Goal: Task Accomplishment & Management: Complete application form

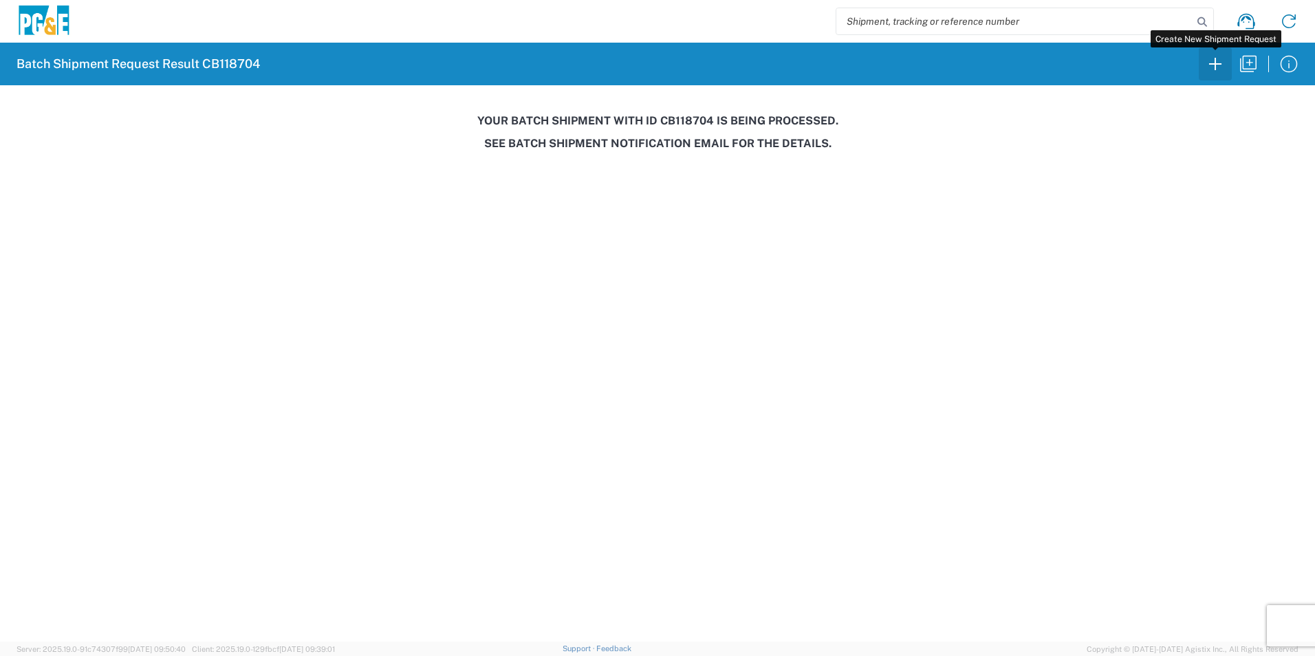
click at [1218, 67] on icon "button" at bounding box center [1215, 64] width 22 height 22
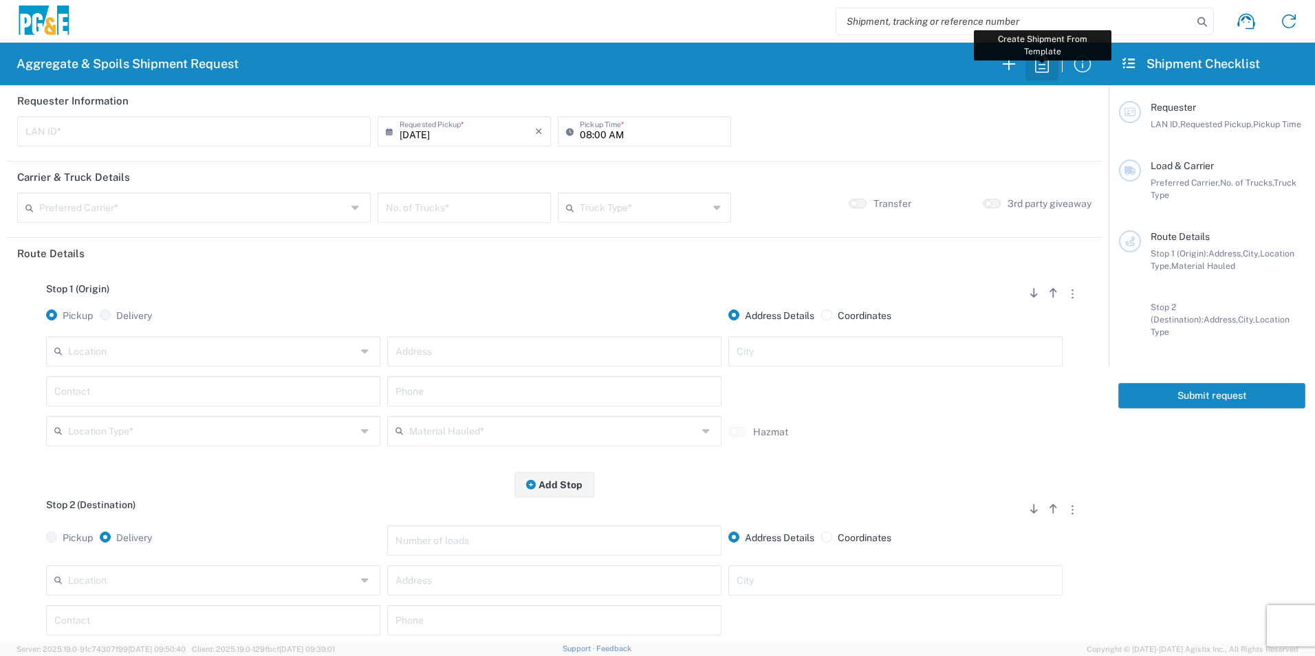
click at [1040, 67] on icon "button" at bounding box center [1042, 64] width 22 height 22
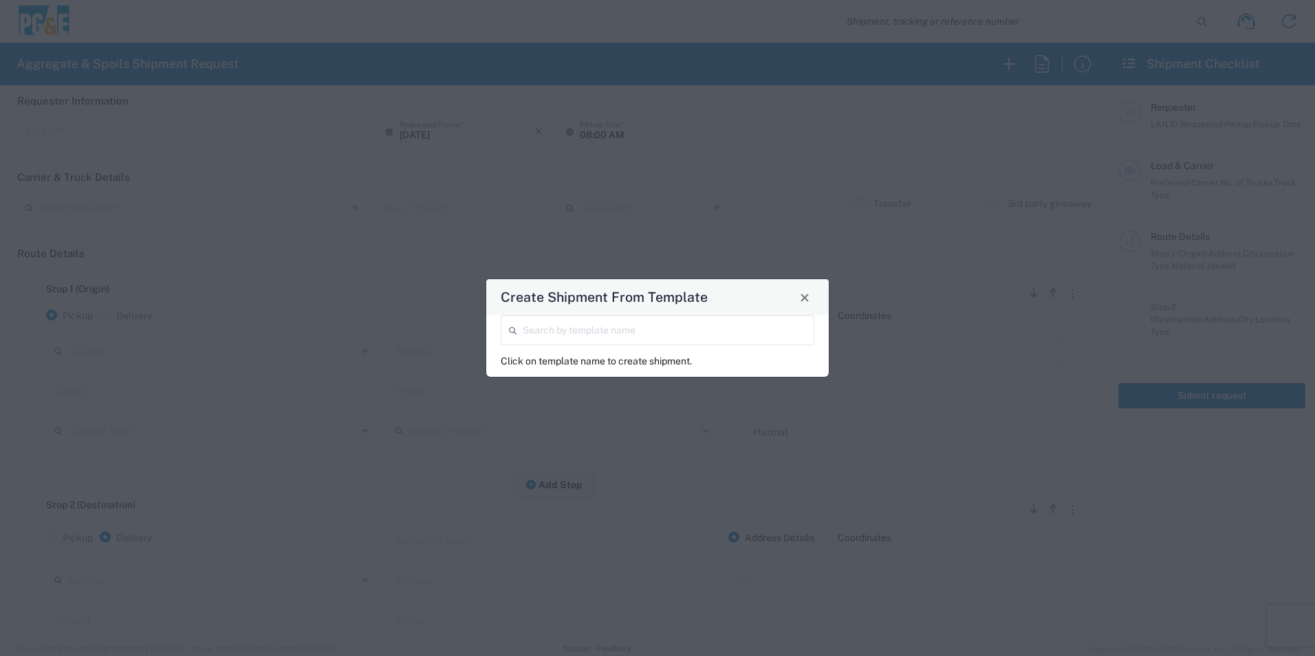
click at [624, 328] on input "search" at bounding box center [664, 329] width 283 height 24
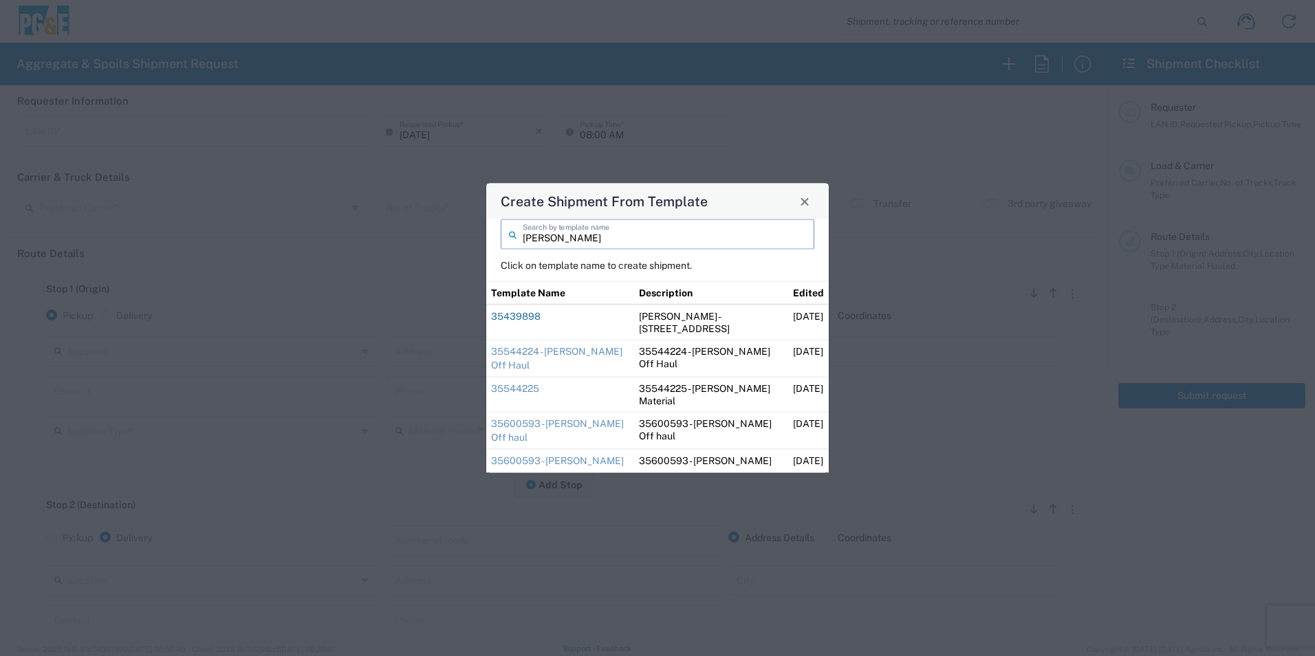
type input "[PERSON_NAME]"
click at [536, 316] on link "35439898" at bounding box center [516, 316] width 50 height 11
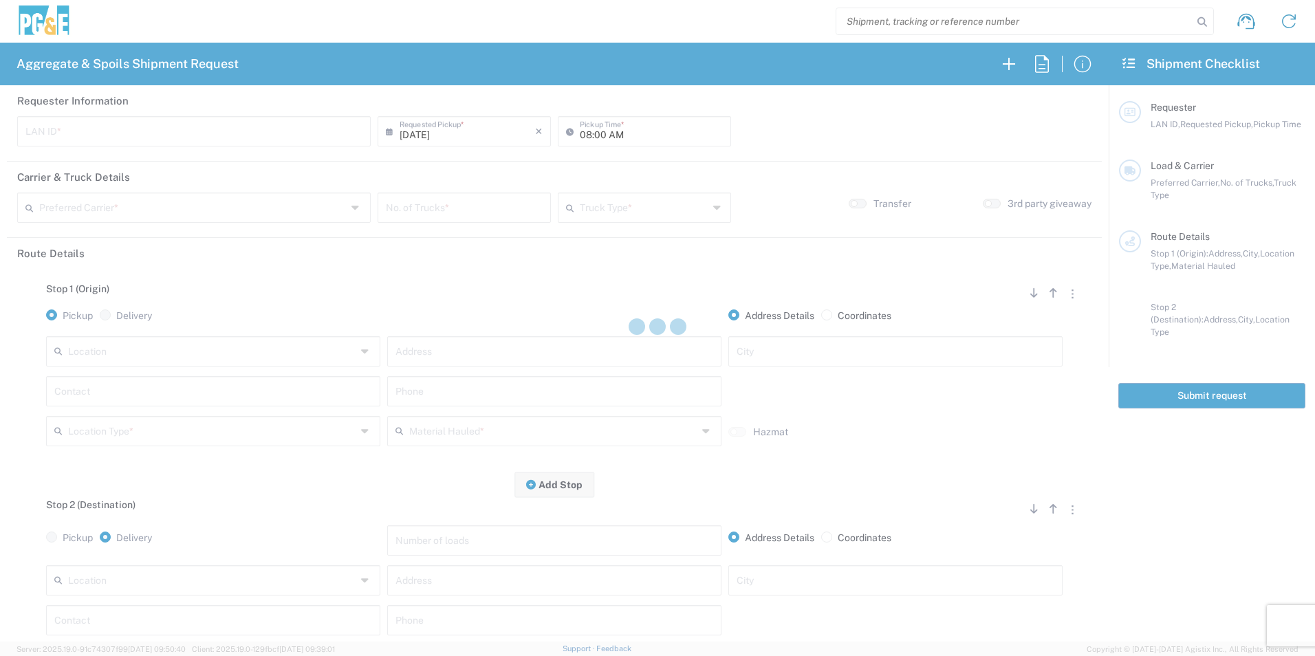
type input "DGMP"
type input "03:15 AM"
type input "[PERSON_NAME] & Sons Trucking, Inc"
type input "Super Dump"
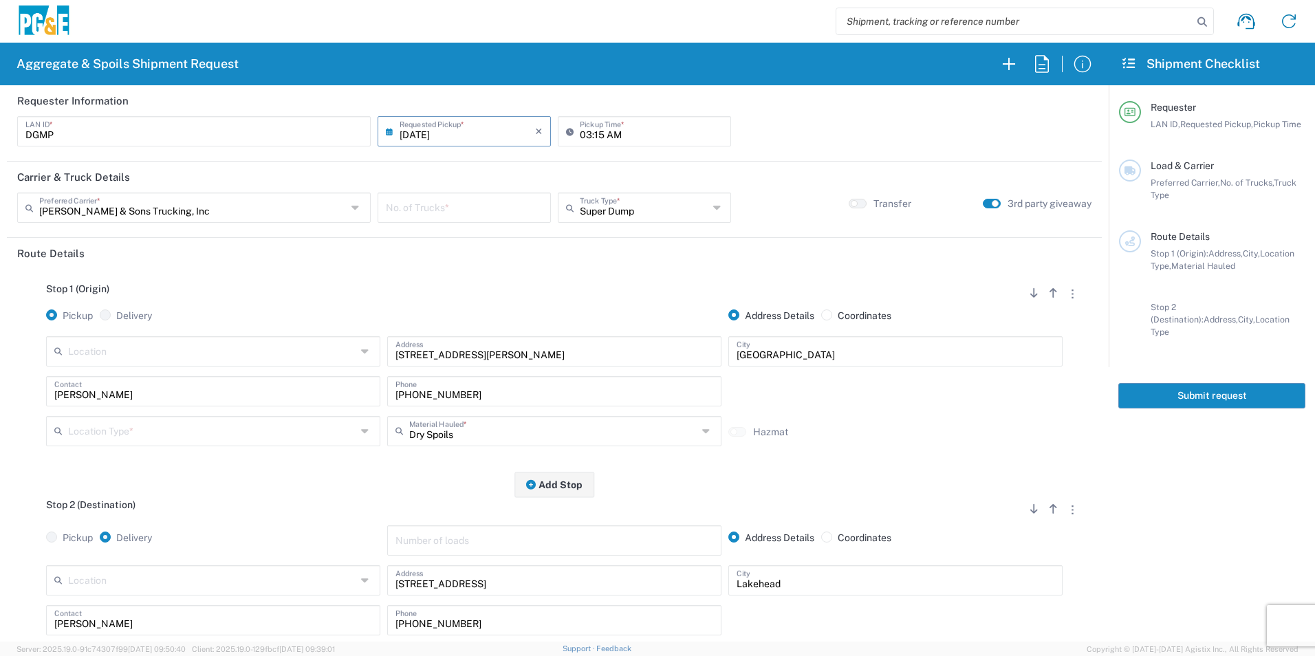
click at [581, 133] on input "03:15 AM" at bounding box center [651, 130] width 143 height 24
type input "04:15 AM"
click at [505, 208] on input "number" at bounding box center [464, 207] width 157 height 24
type input "3"
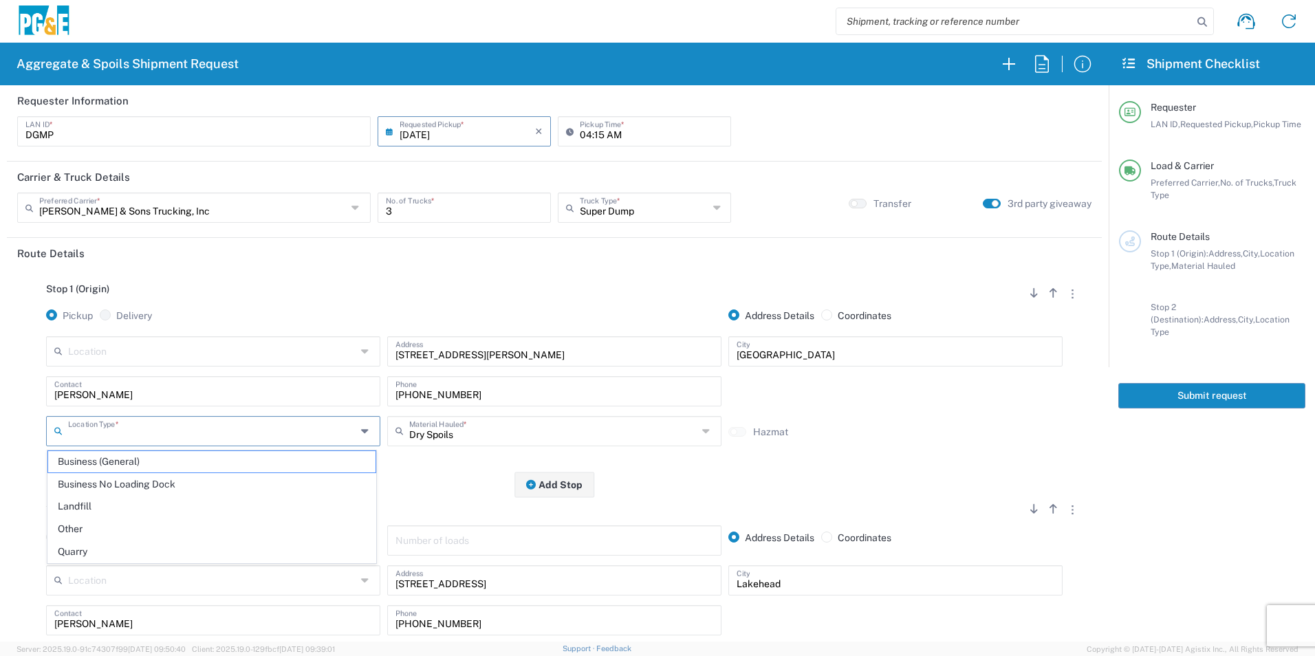
click at [185, 433] on input "text" at bounding box center [212, 430] width 288 height 24
click at [174, 458] on span "Business (General)" at bounding box center [211, 461] width 327 height 21
type input "Business (General)"
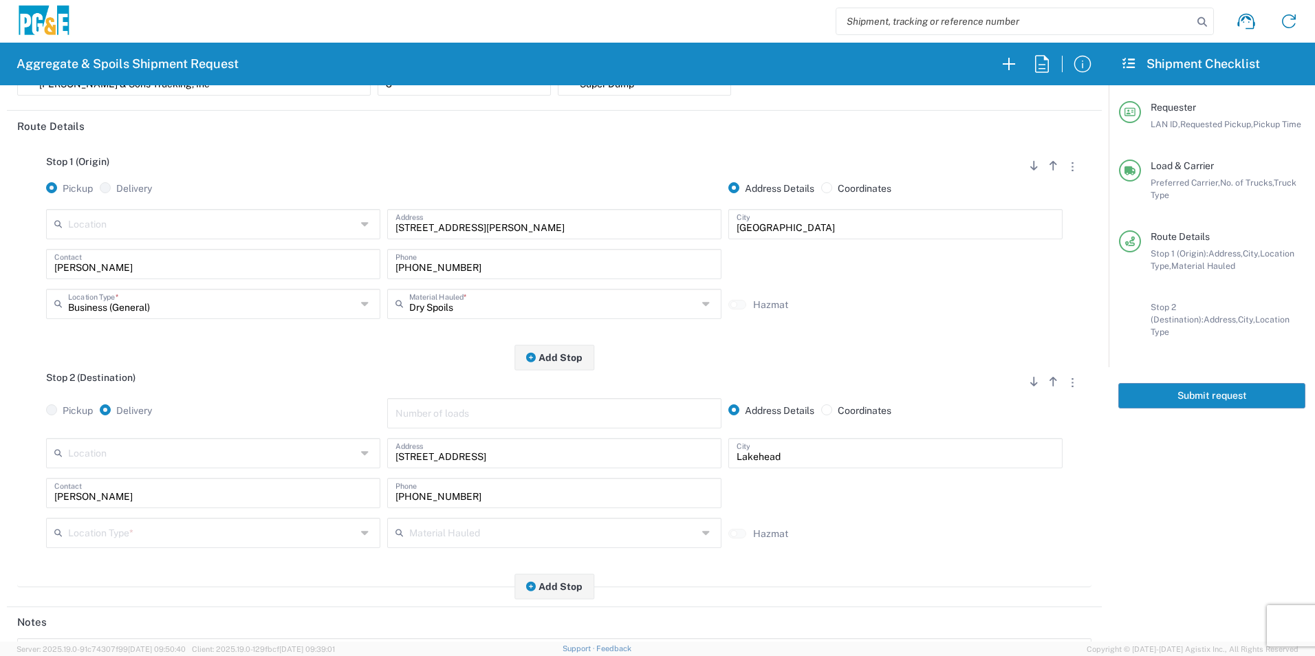
scroll to position [138, 0]
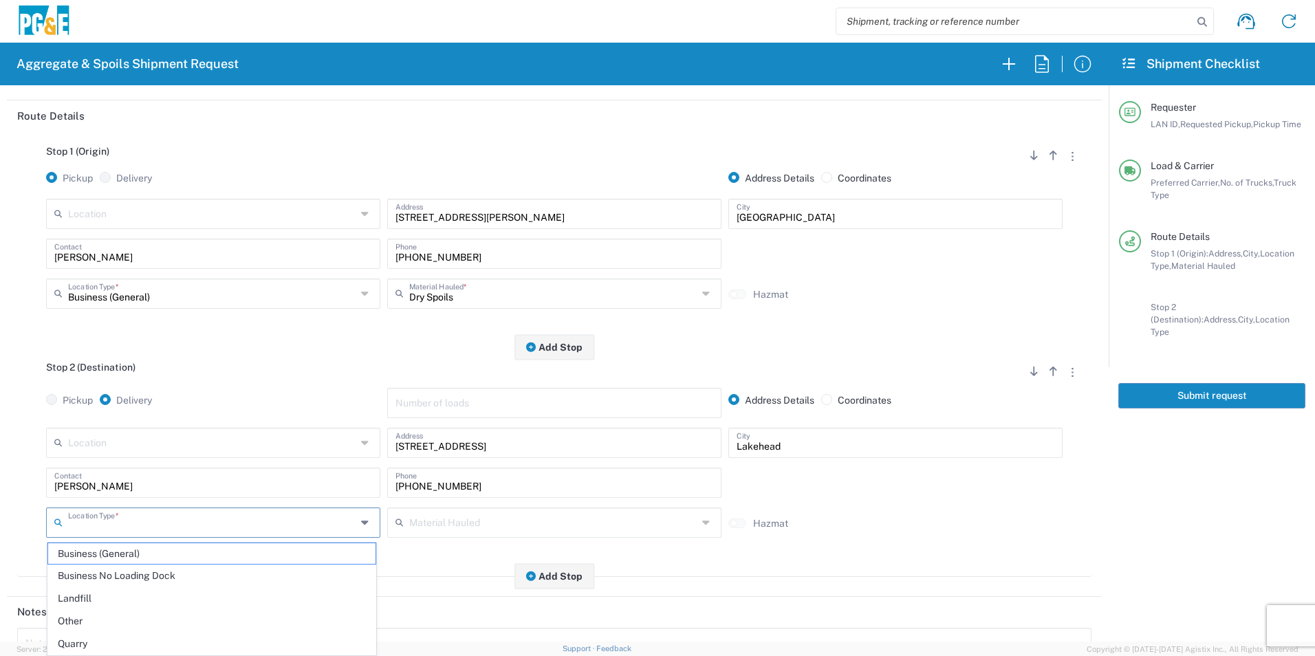
click at [119, 530] on input "text" at bounding box center [212, 521] width 288 height 24
click at [142, 616] on span "Other" at bounding box center [211, 621] width 327 height 21
type input "Other"
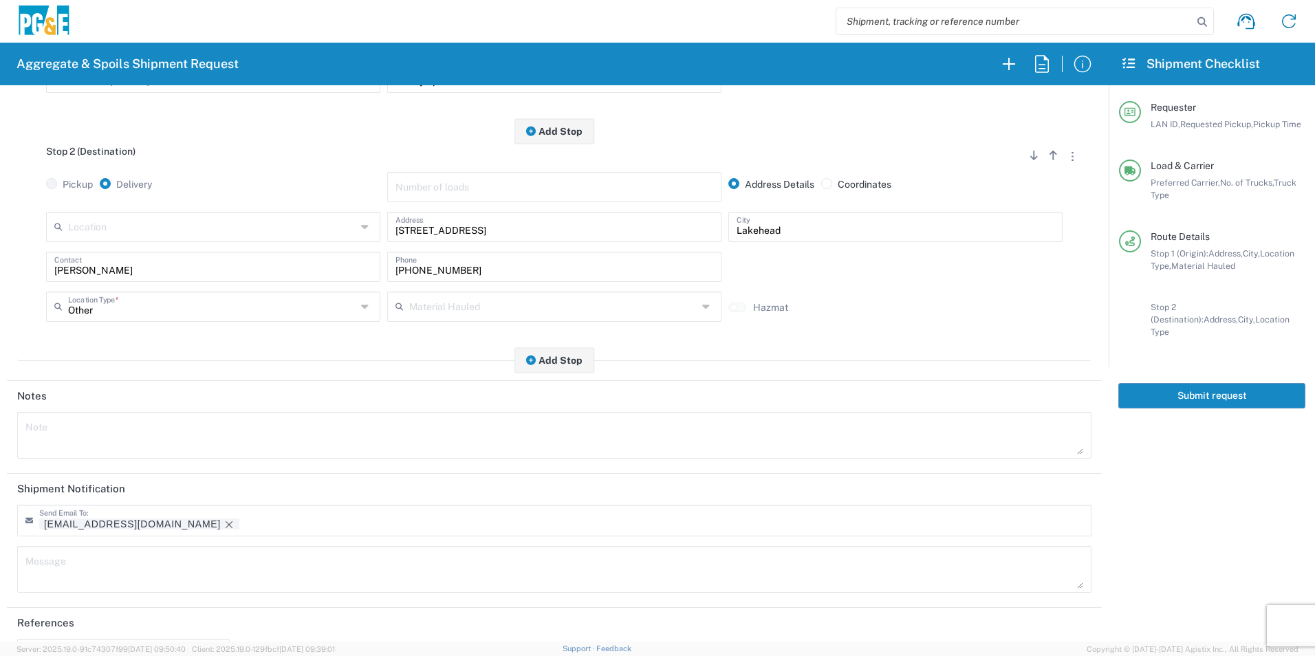
scroll to position [397, 0]
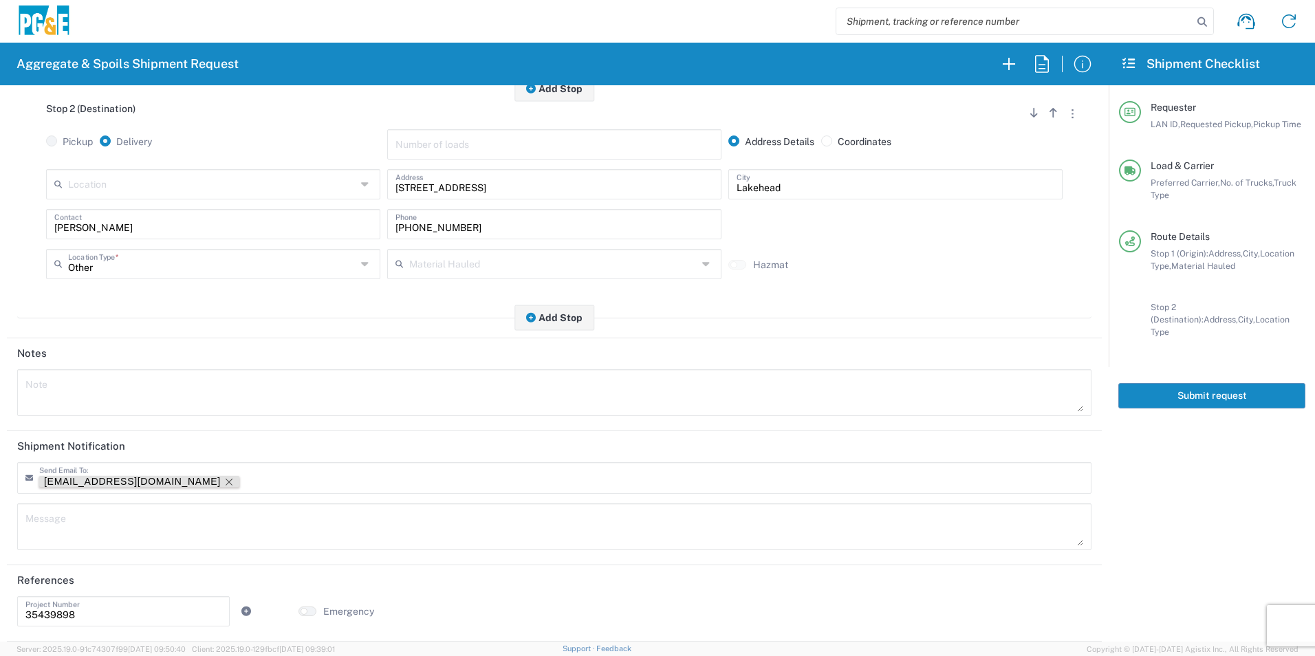
click at [223, 481] on icon "Remove tag" at bounding box center [228, 481] width 11 height 11
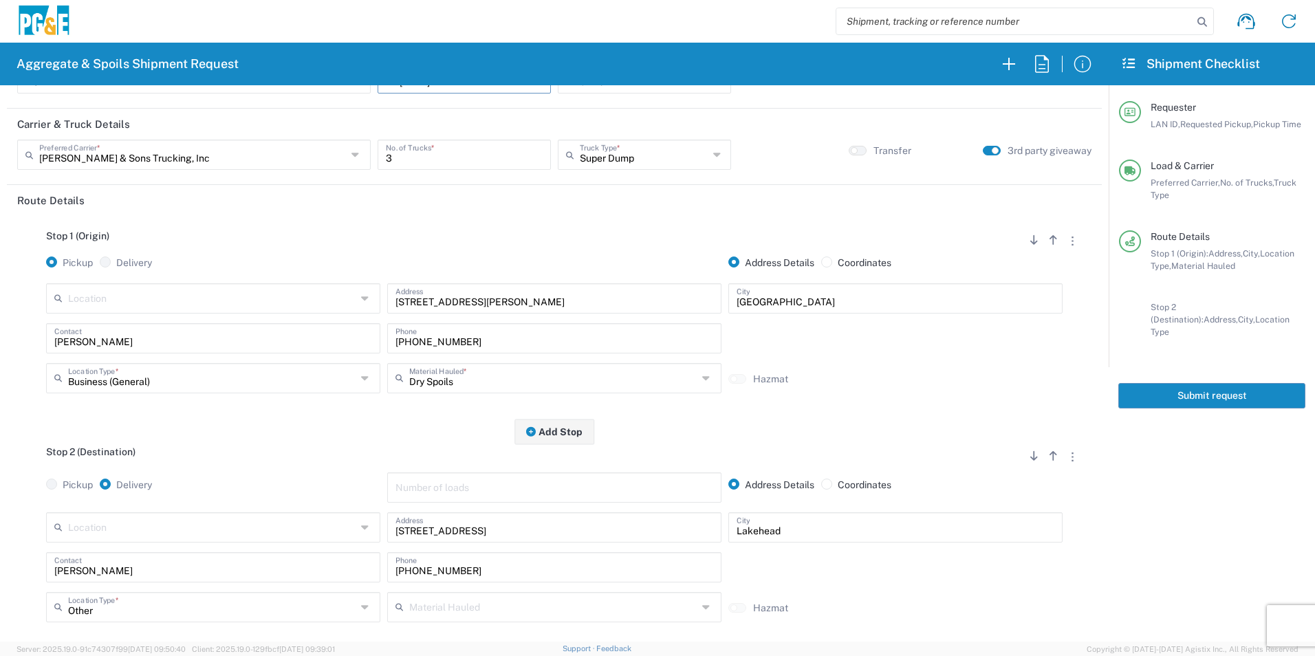
scroll to position [0, 0]
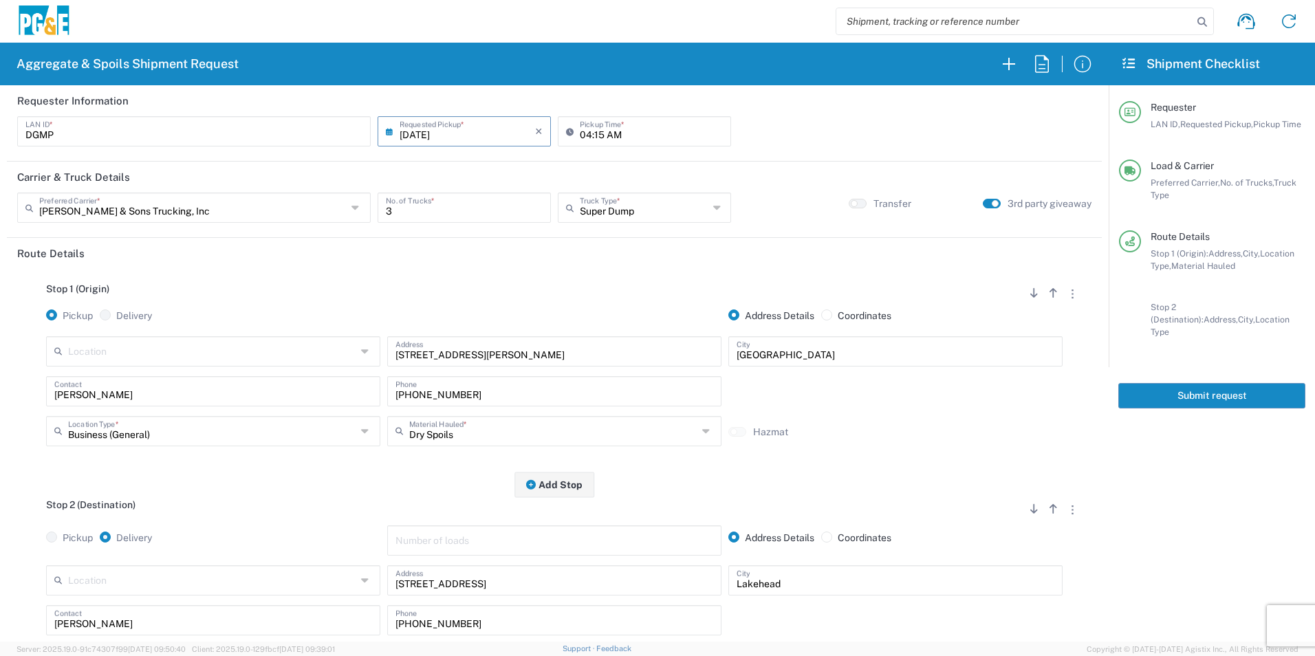
click at [1154, 384] on button "Submit request" at bounding box center [1211, 395] width 187 height 25
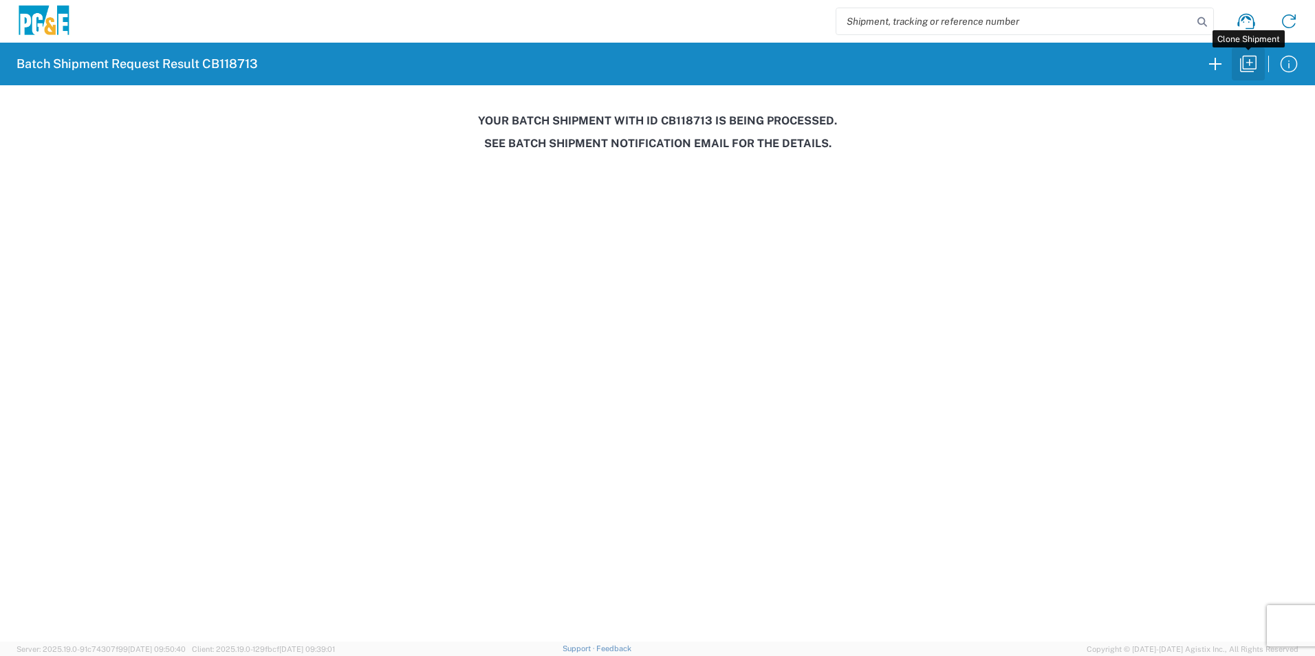
click at [1249, 69] on icon "button" at bounding box center [1248, 64] width 17 height 17
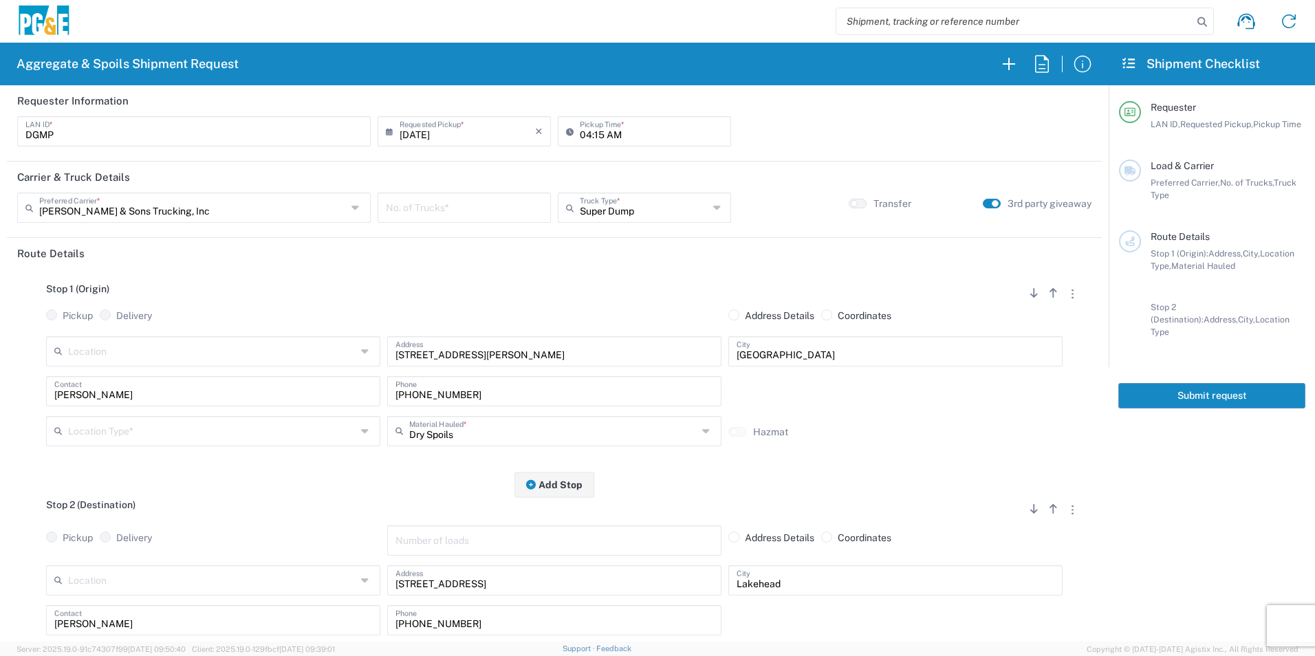
click at [423, 133] on input "[DATE]" at bounding box center [466, 130] width 135 height 24
click at [509, 239] on span "19" at bounding box center [503, 236] width 19 height 19
type input "[DATE]"
click at [481, 215] on input "number" at bounding box center [464, 207] width 157 height 24
type input "3"
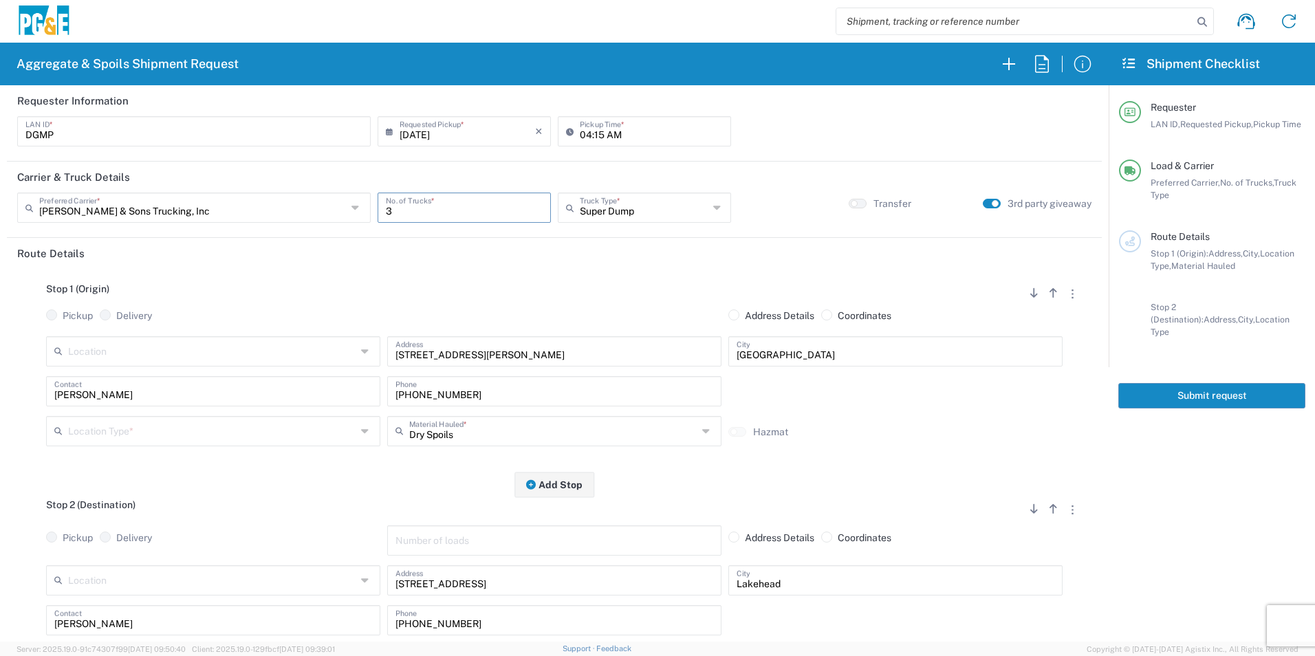
click at [83, 437] on input "text" at bounding box center [212, 430] width 288 height 24
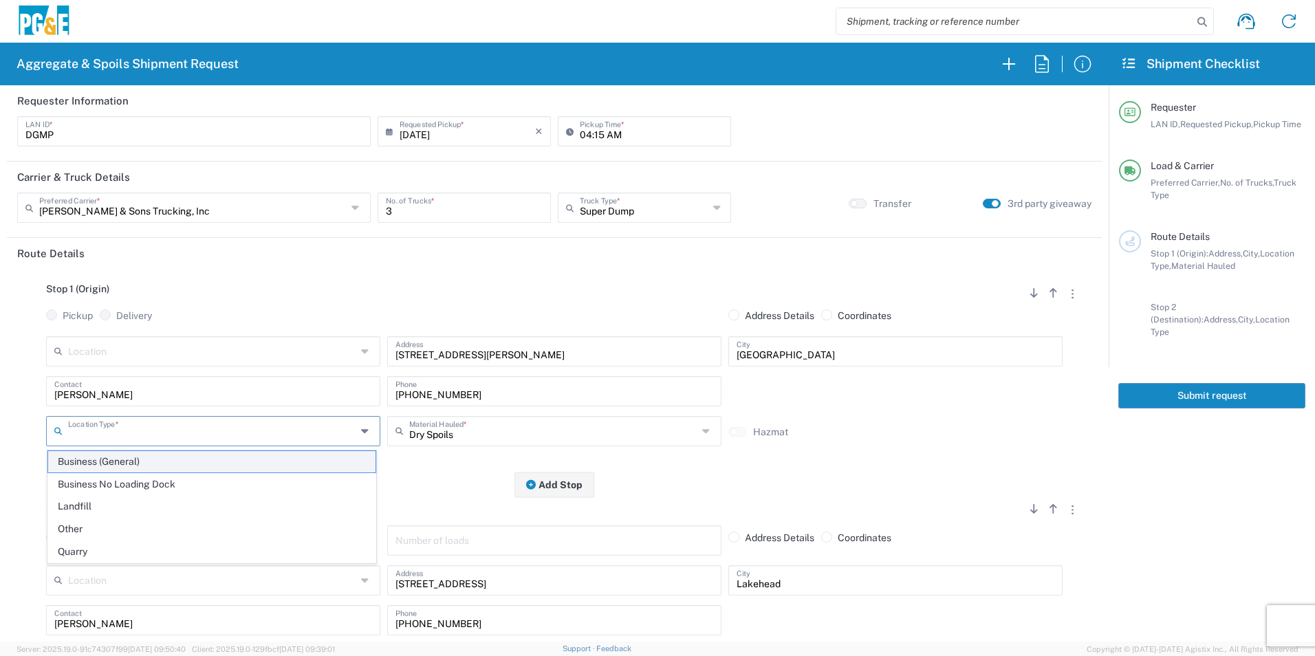
click at [122, 466] on span "Business (General)" at bounding box center [211, 461] width 327 height 21
type input "Business (General)"
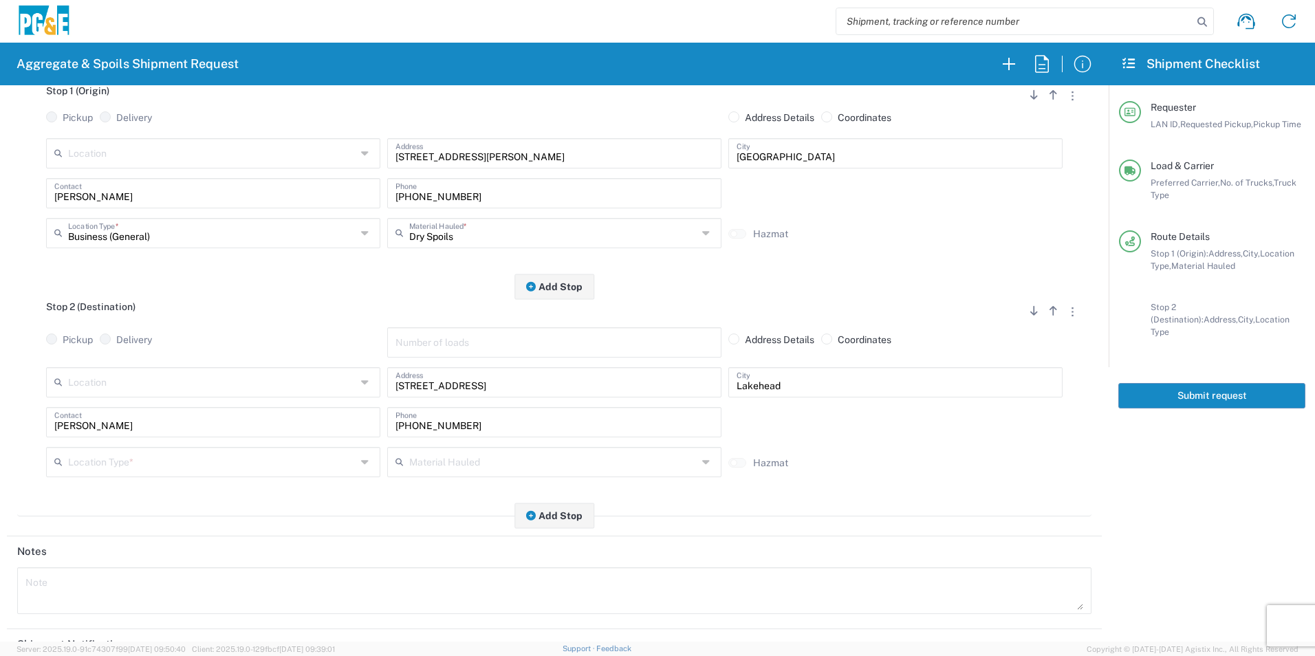
scroll to position [206, 0]
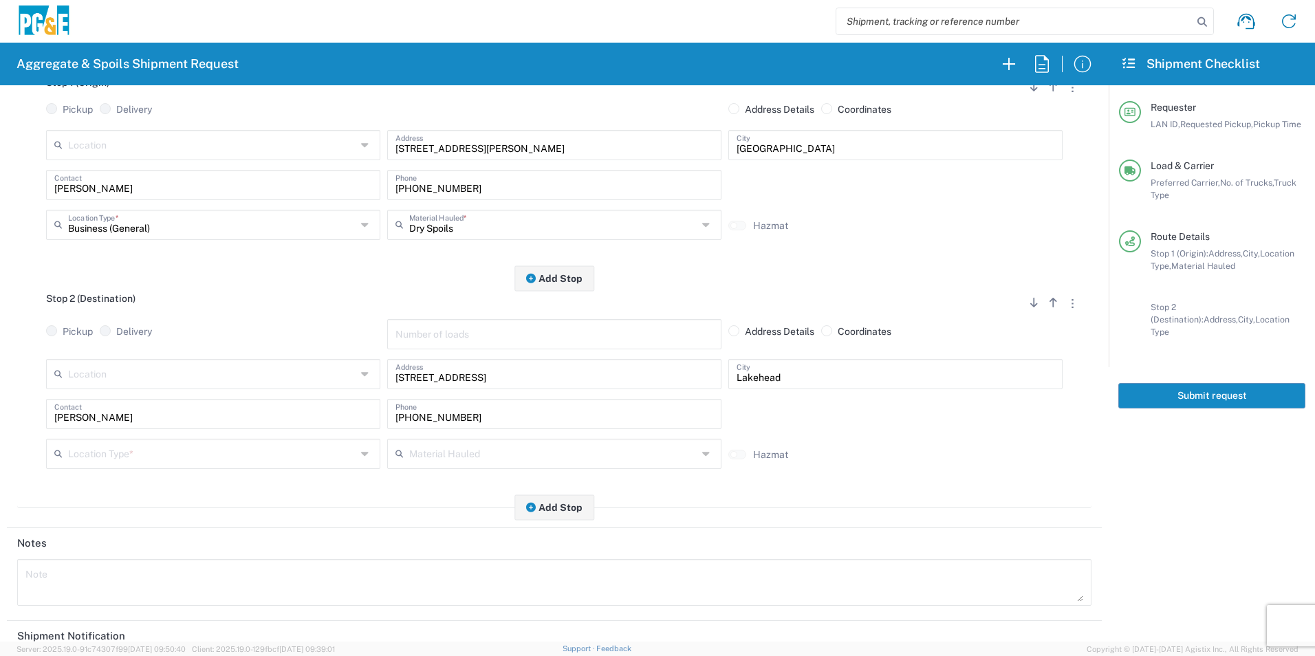
click at [138, 457] on input "text" at bounding box center [212, 453] width 288 height 24
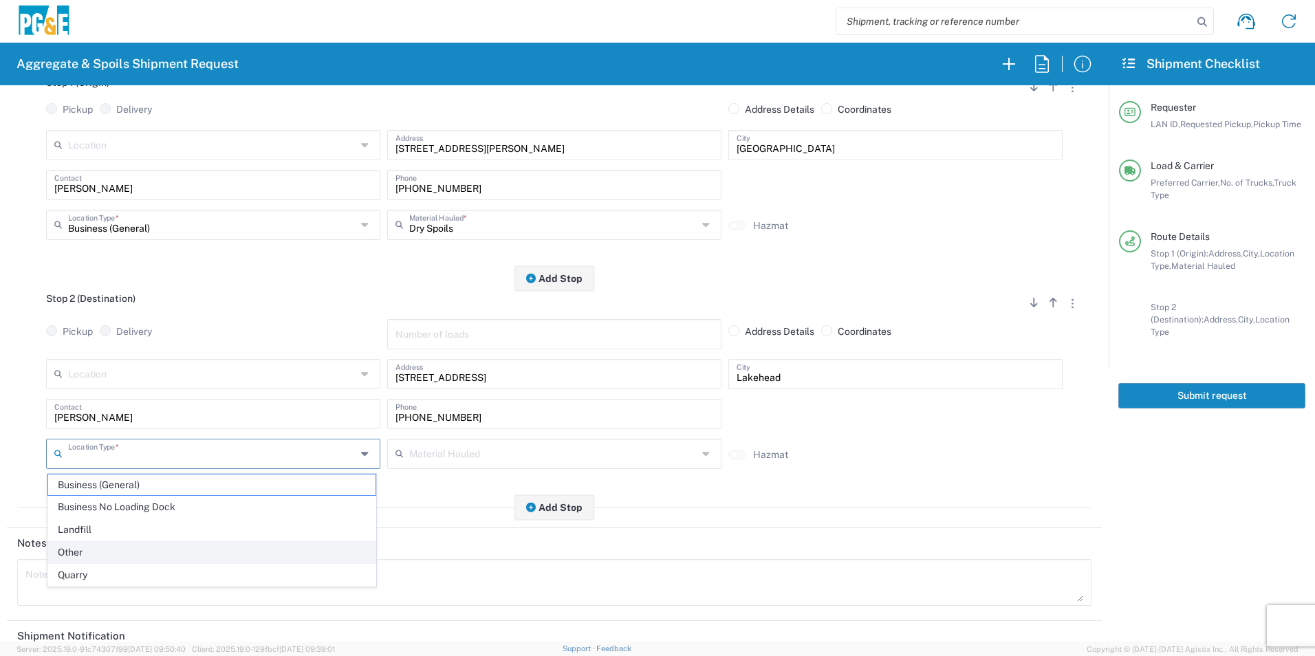
click at [105, 551] on span "Other" at bounding box center [211, 552] width 327 height 21
type input "Other"
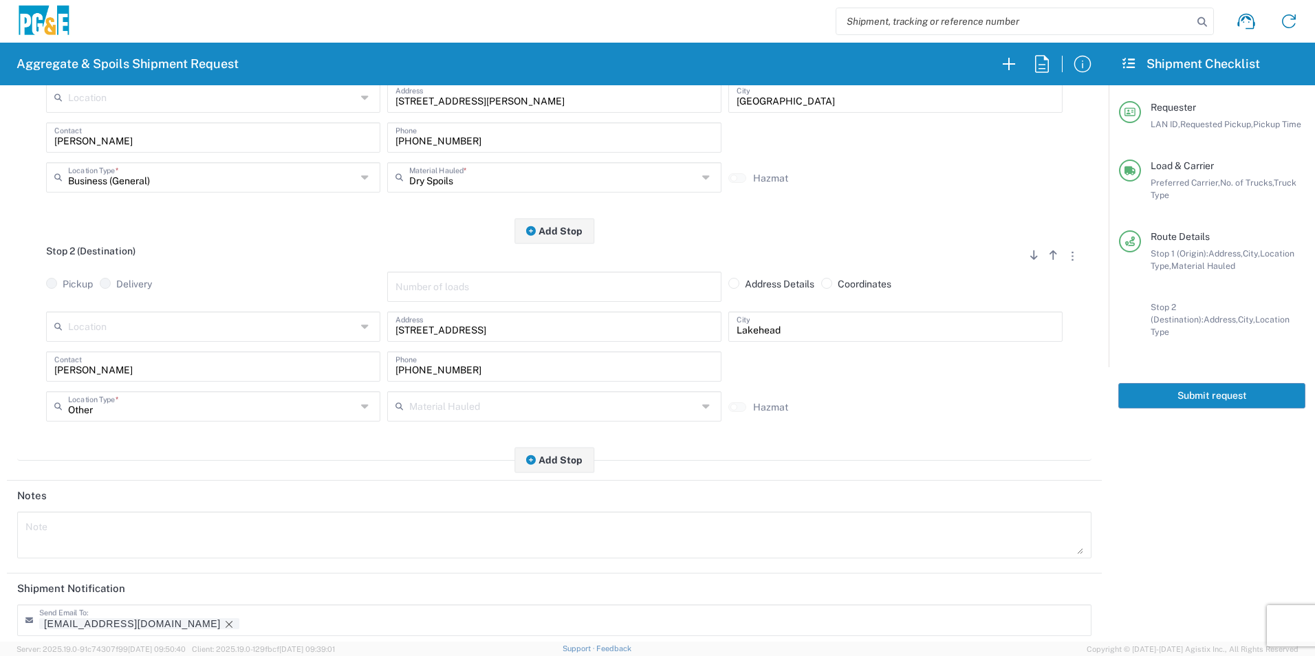
scroll to position [397, 0]
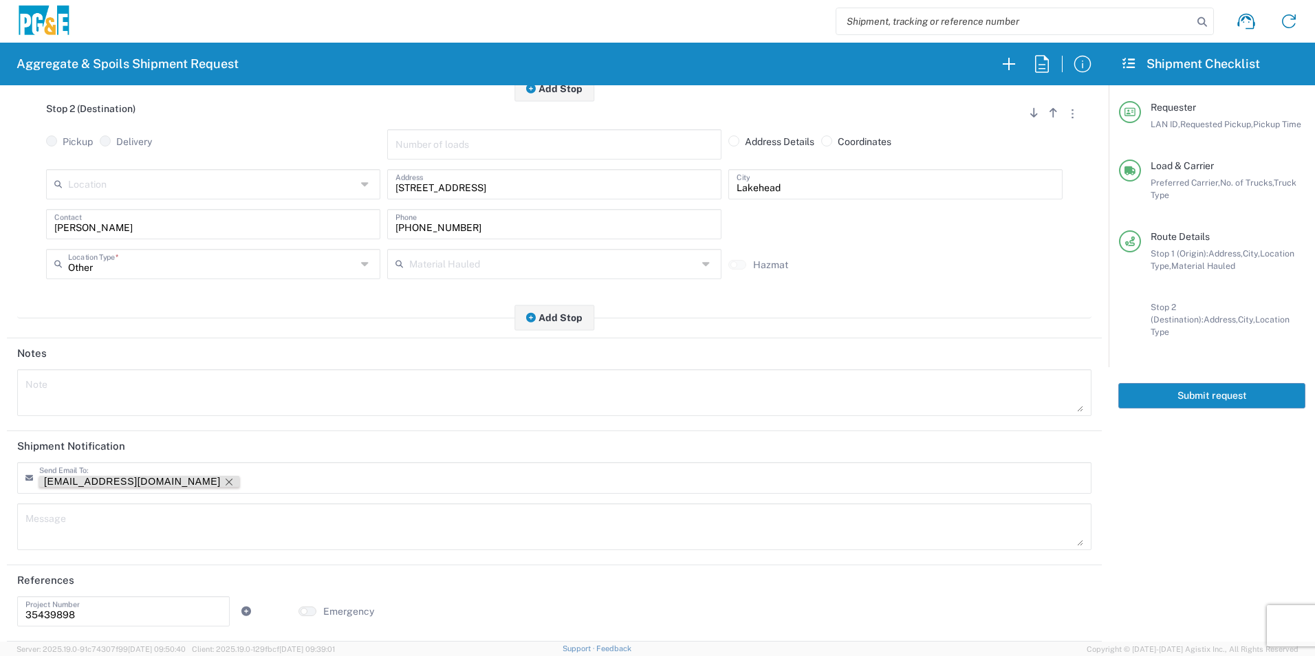
click at [223, 479] on icon "Remove tag" at bounding box center [228, 481] width 11 height 11
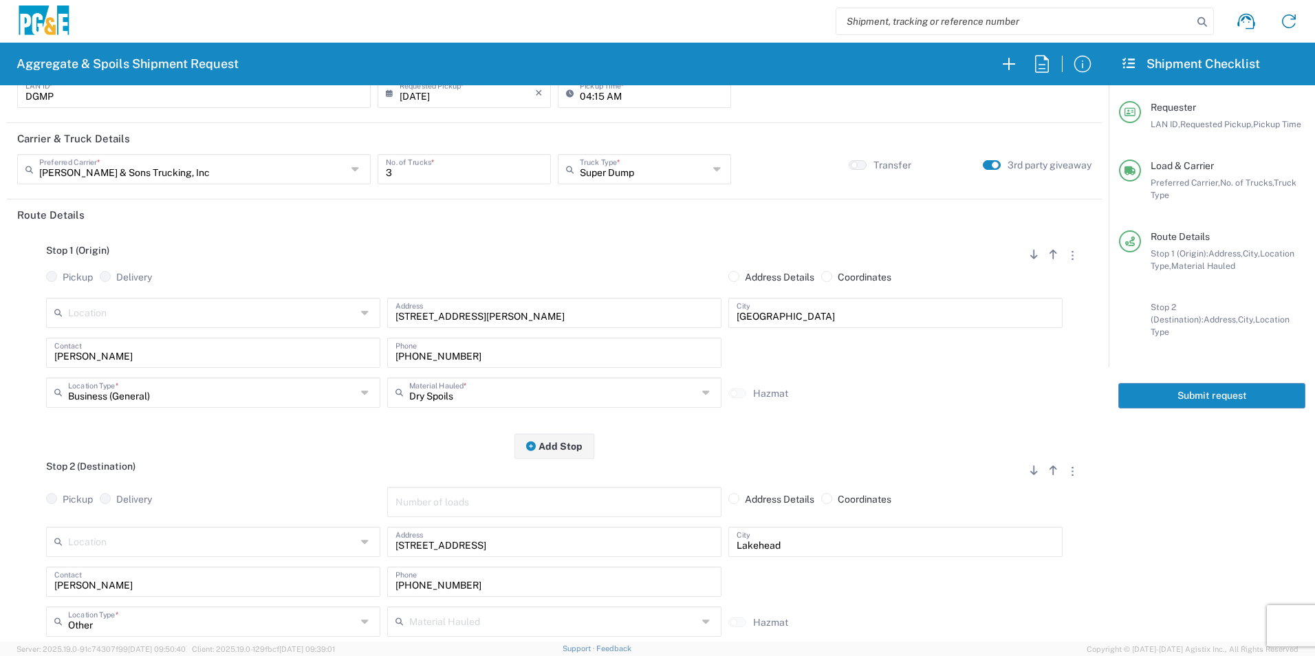
scroll to position [0, 0]
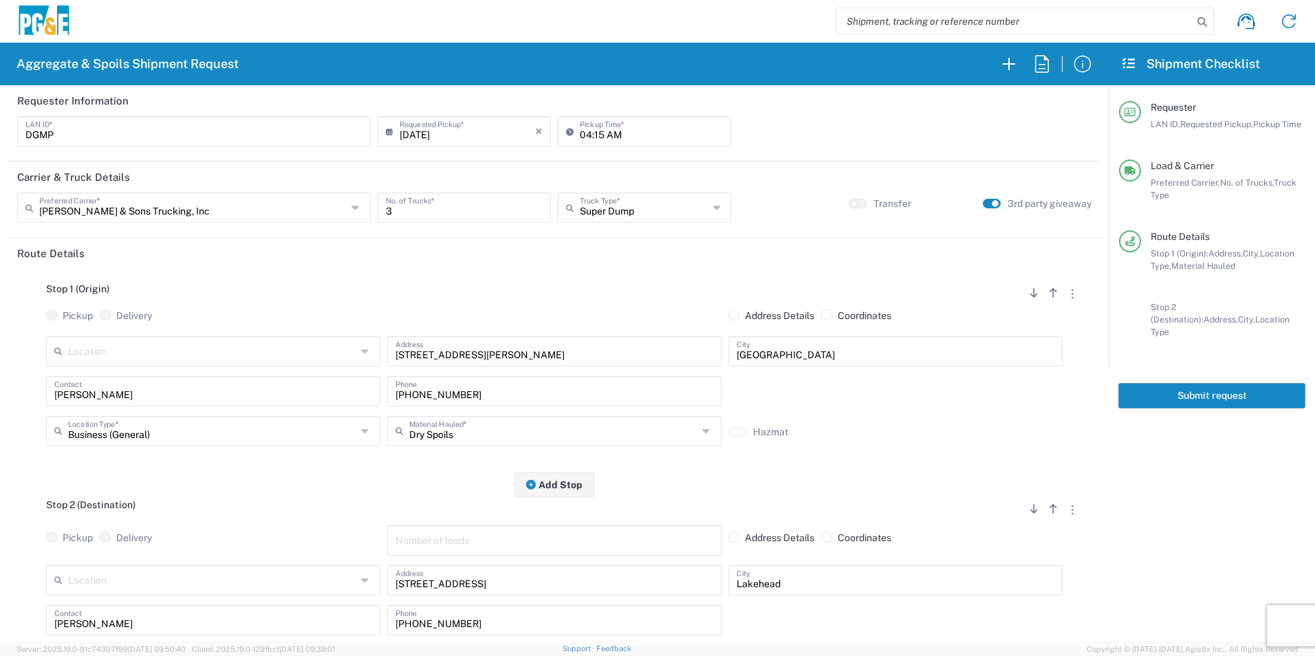
click at [1212, 384] on button "Submit request" at bounding box center [1211, 395] width 187 height 25
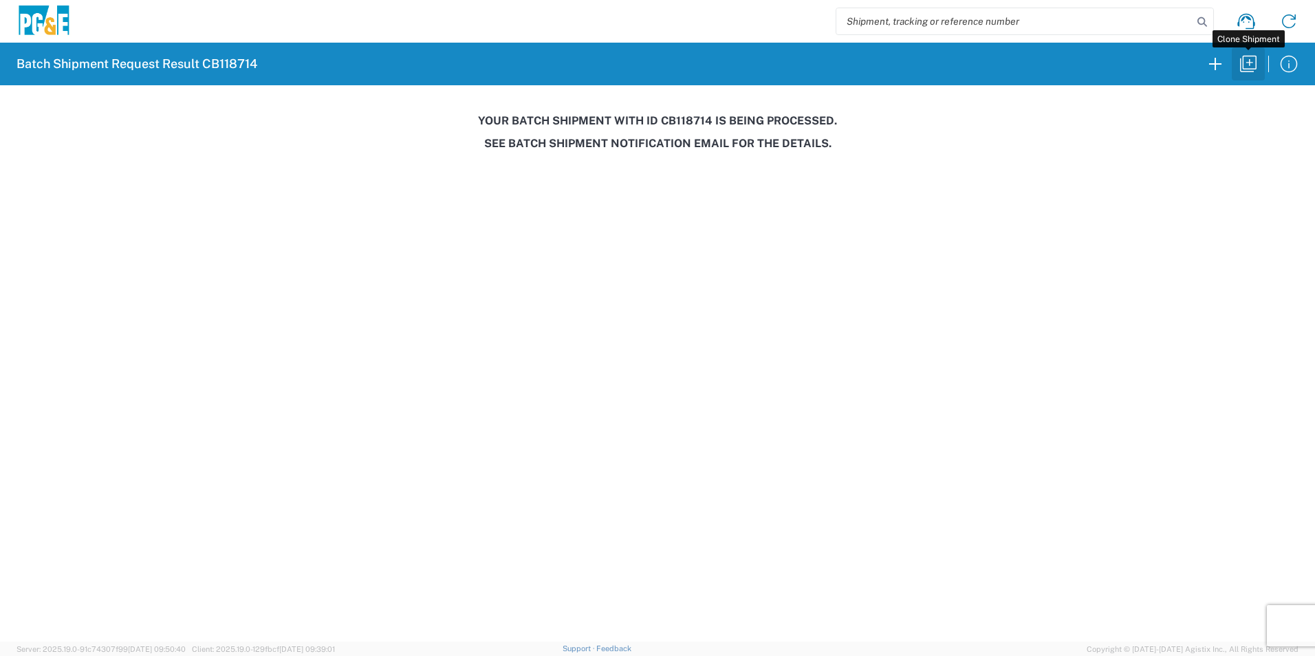
click at [1249, 64] on icon "button" at bounding box center [1248, 64] width 22 height 22
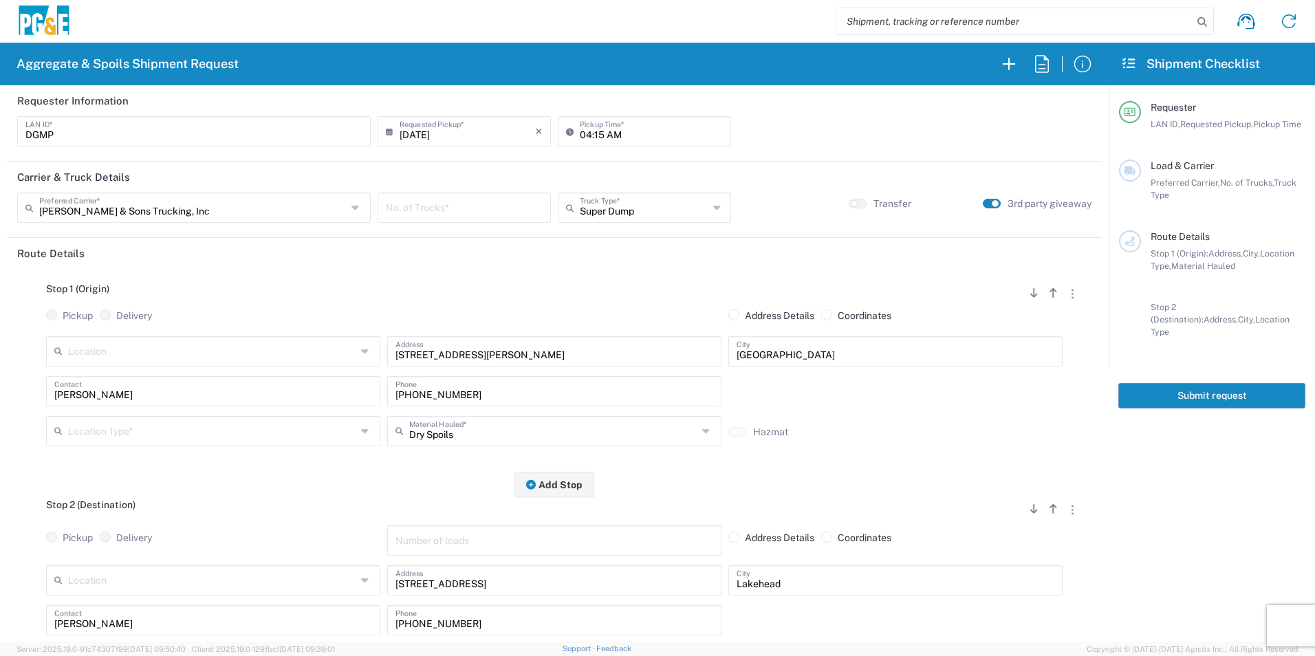
click at [432, 136] on input "[DATE]" at bounding box center [466, 130] width 135 height 24
click at [517, 233] on span "20" at bounding box center [522, 236] width 19 height 19
type input "[DATE]"
click at [476, 202] on input "number" at bounding box center [464, 207] width 157 height 24
type input "2"
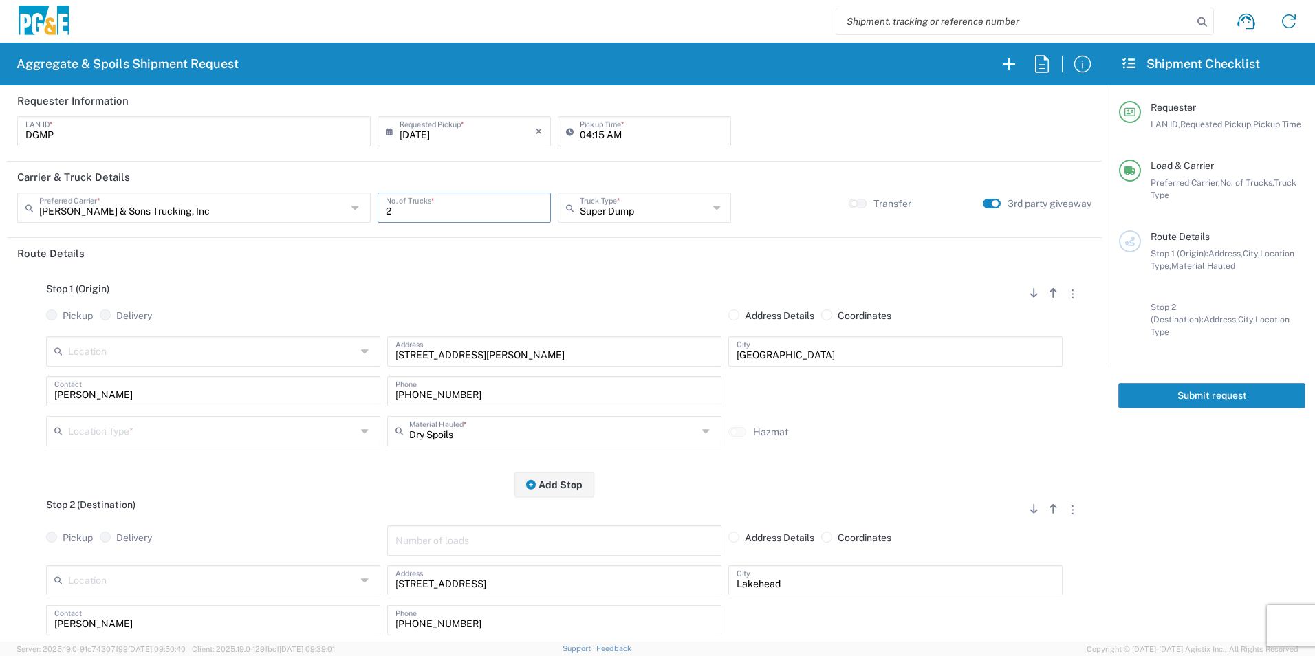
click at [155, 424] on input "text" at bounding box center [212, 430] width 288 height 24
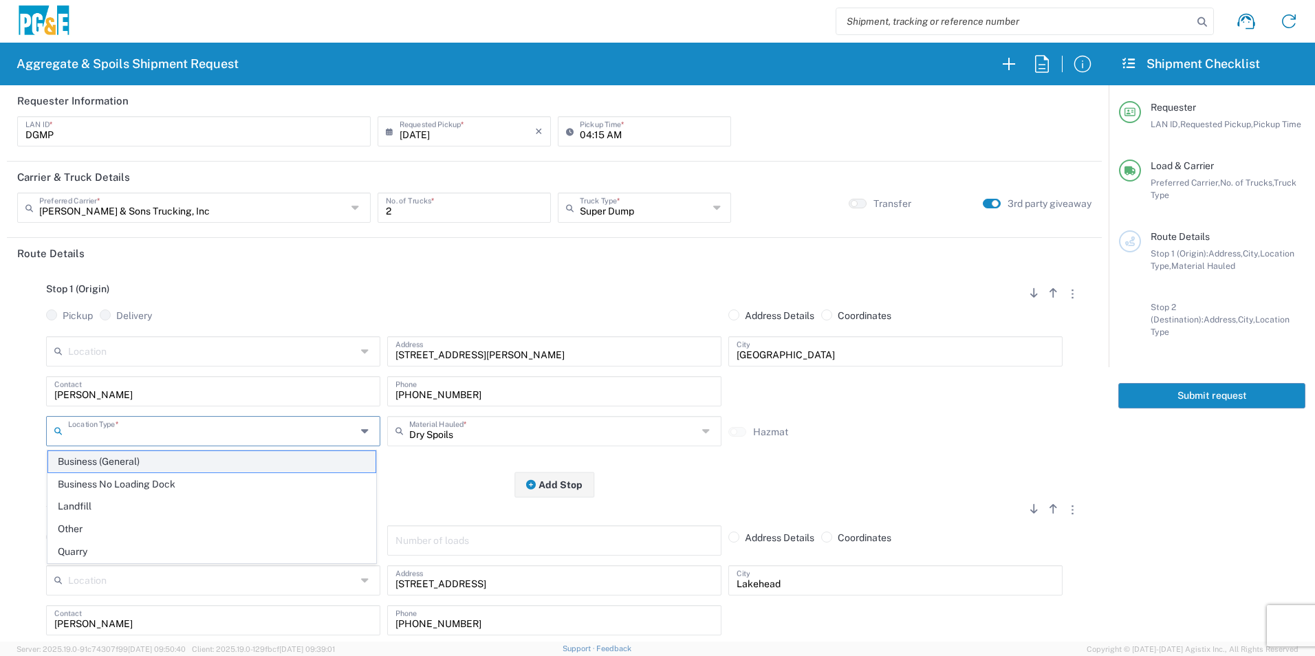
click at [135, 465] on span "Business (General)" at bounding box center [211, 461] width 327 height 21
type input "Business (General)"
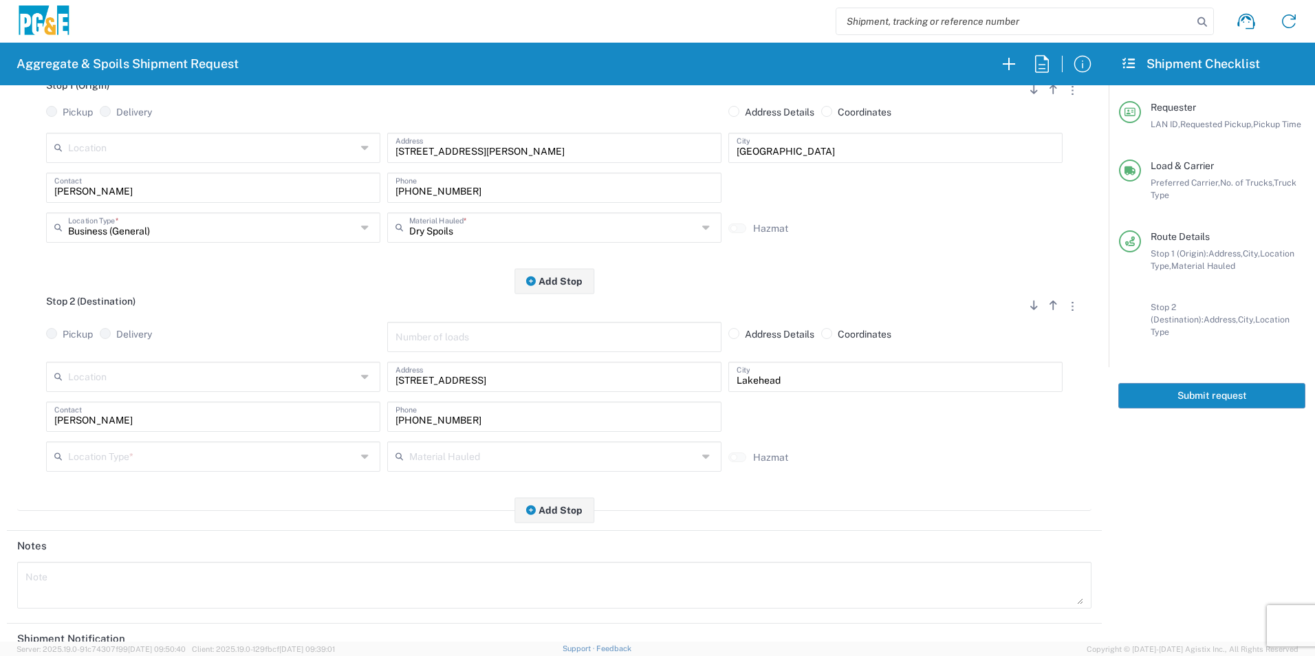
scroll to position [206, 0]
click at [83, 459] on input "text" at bounding box center [212, 453] width 288 height 24
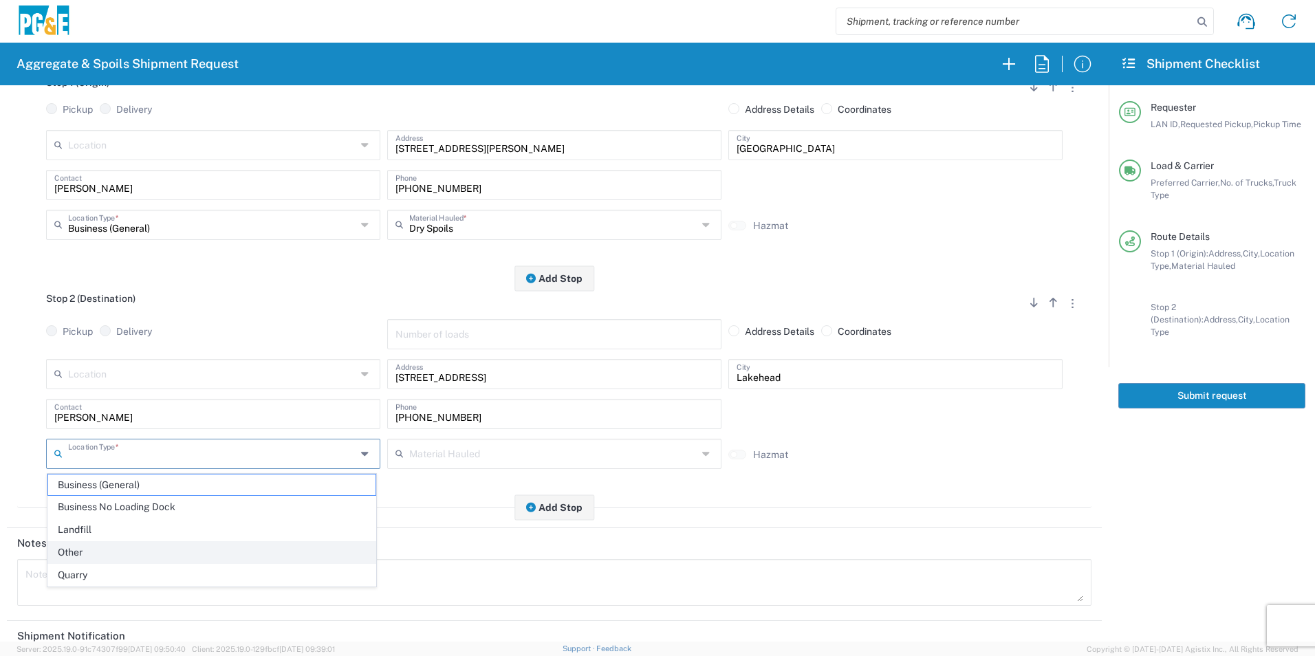
click at [74, 547] on span "Other" at bounding box center [211, 552] width 327 height 21
type input "Other"
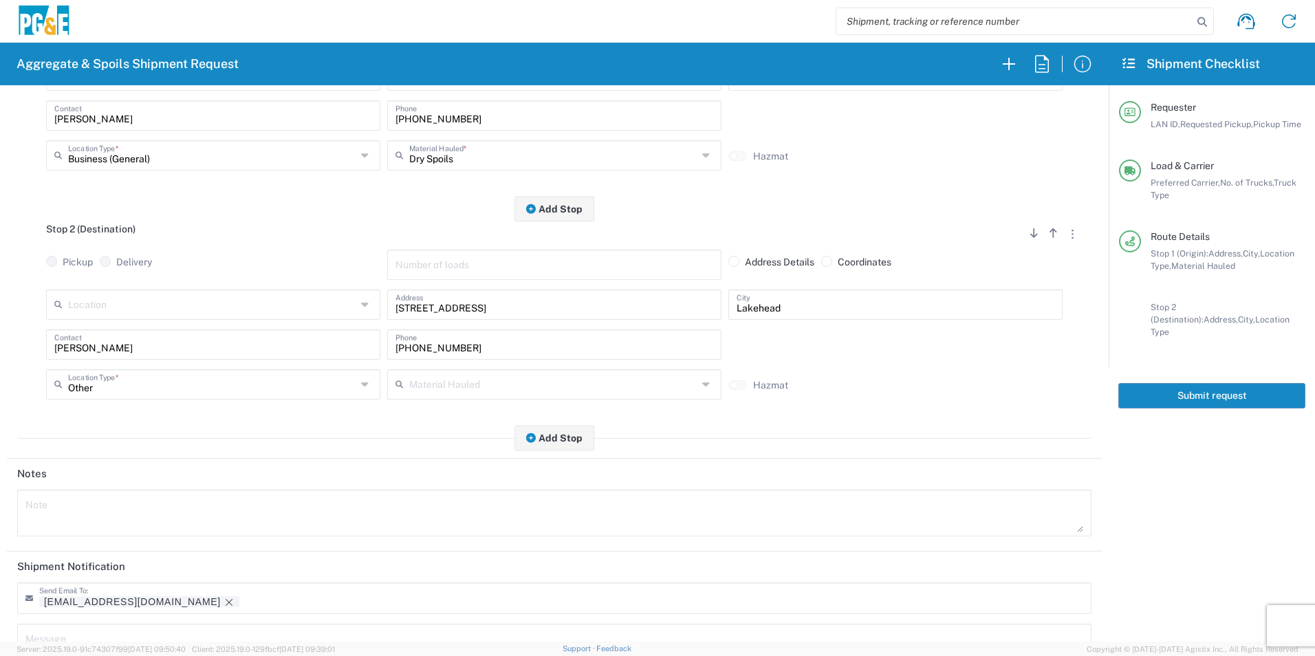
scroll to position [397, 0]
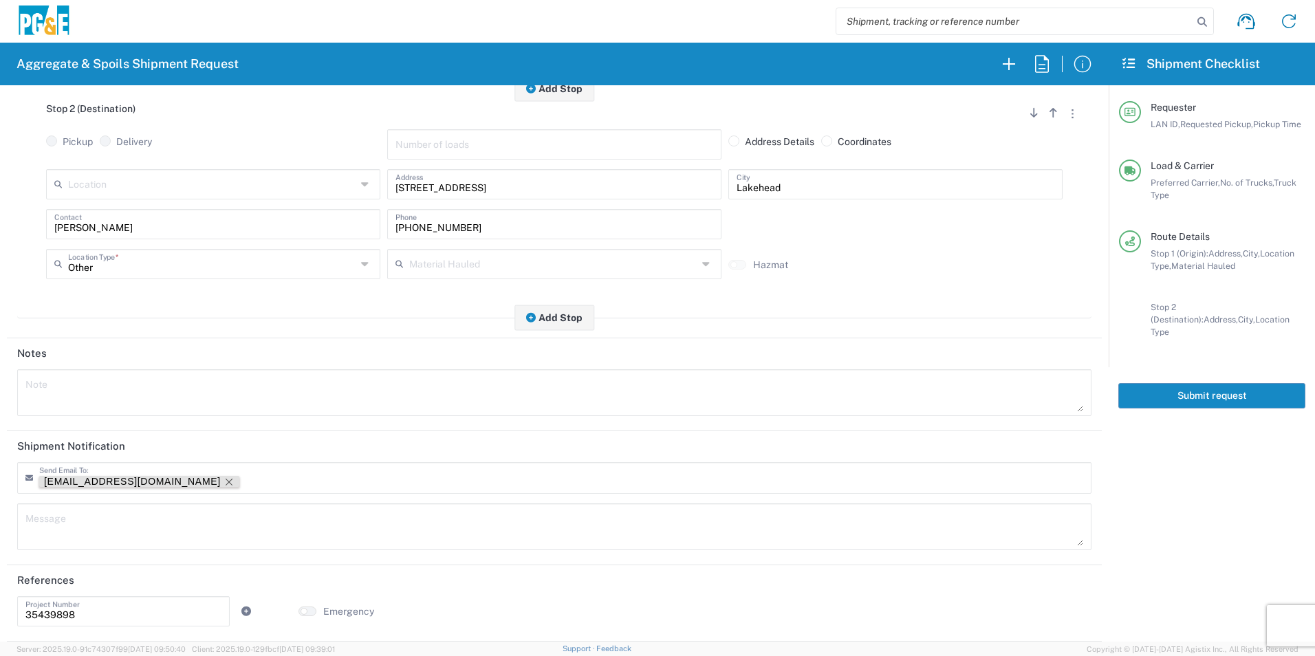
click at [226, 479] on icon "Remove tag" at bounding box center [229, 482] width 7 height 7
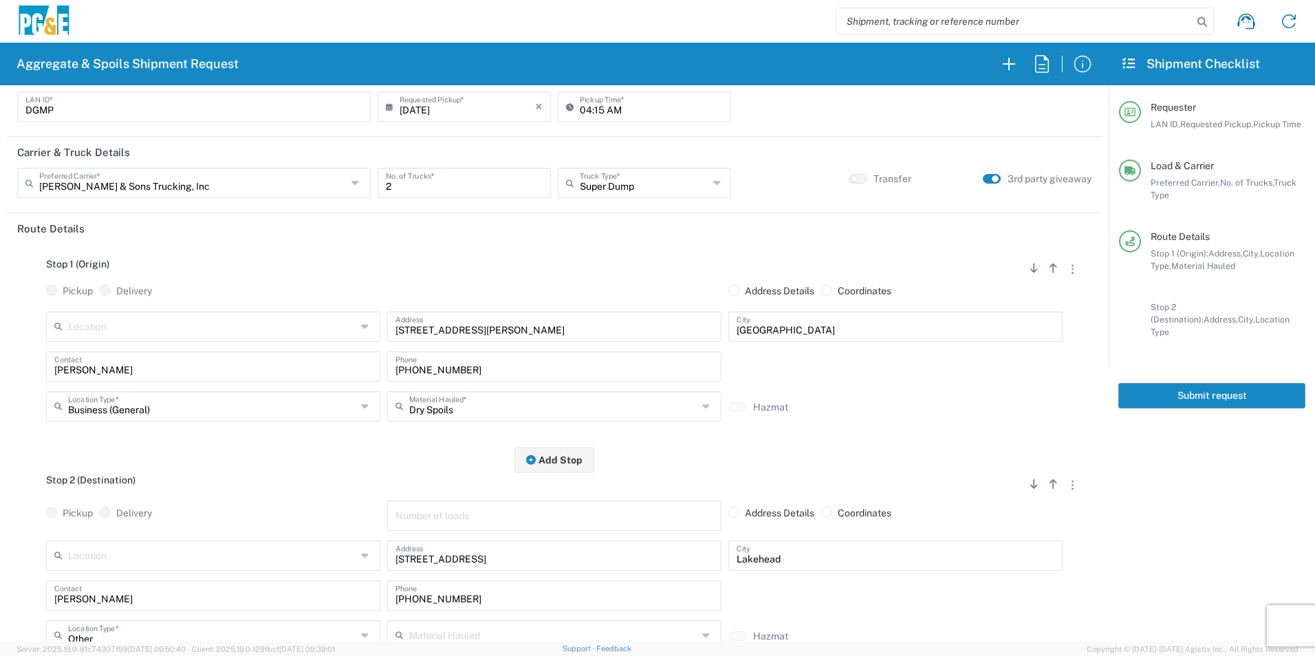
scroll to position [0, 0]
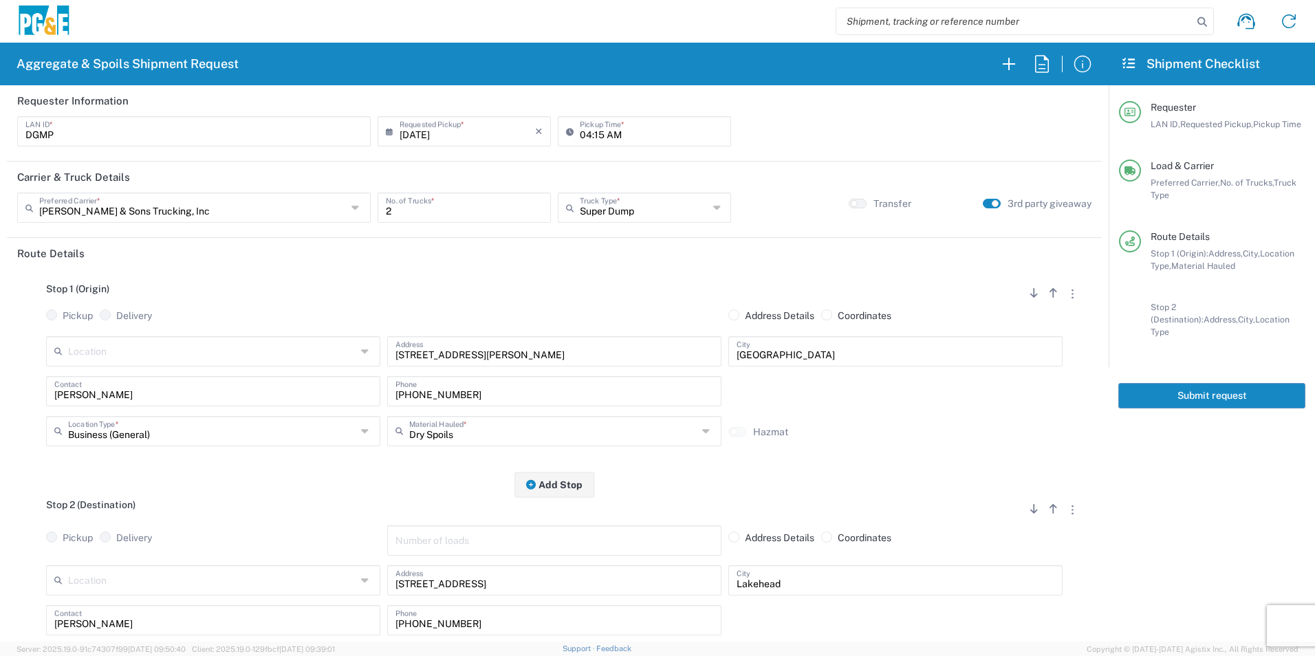
drag, startPoint x: 1163, startPoint y: 381, endPoint x: 1172, endPoint y: 380, distance: 9.0
click at [1163, 383] on button "Submit request" at bounding box center [1211, 395] width 187 height 25
